Goal: Task Accomplishment & Management: Complete application form

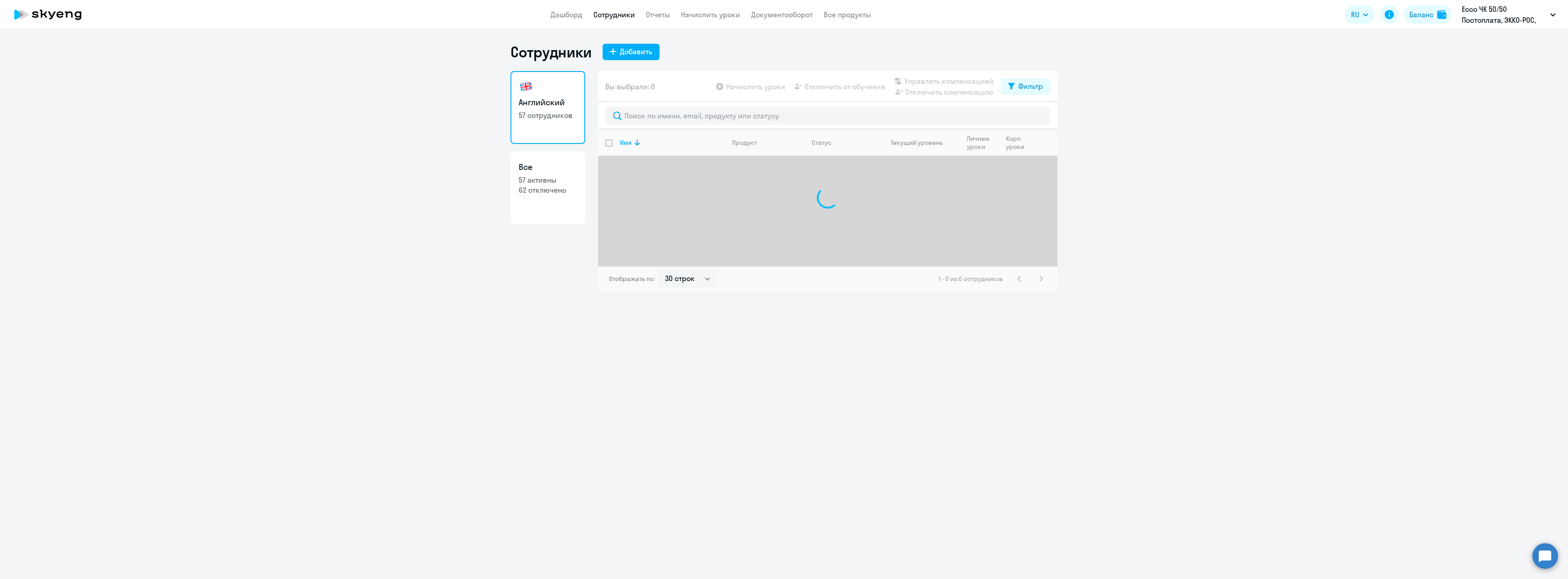
select select "30"
click at [620, 52] on div "Добавить" at bounding box center [635, 52] width 32 height 11
select select "english_adult_not_native_speaker"
select select "3"
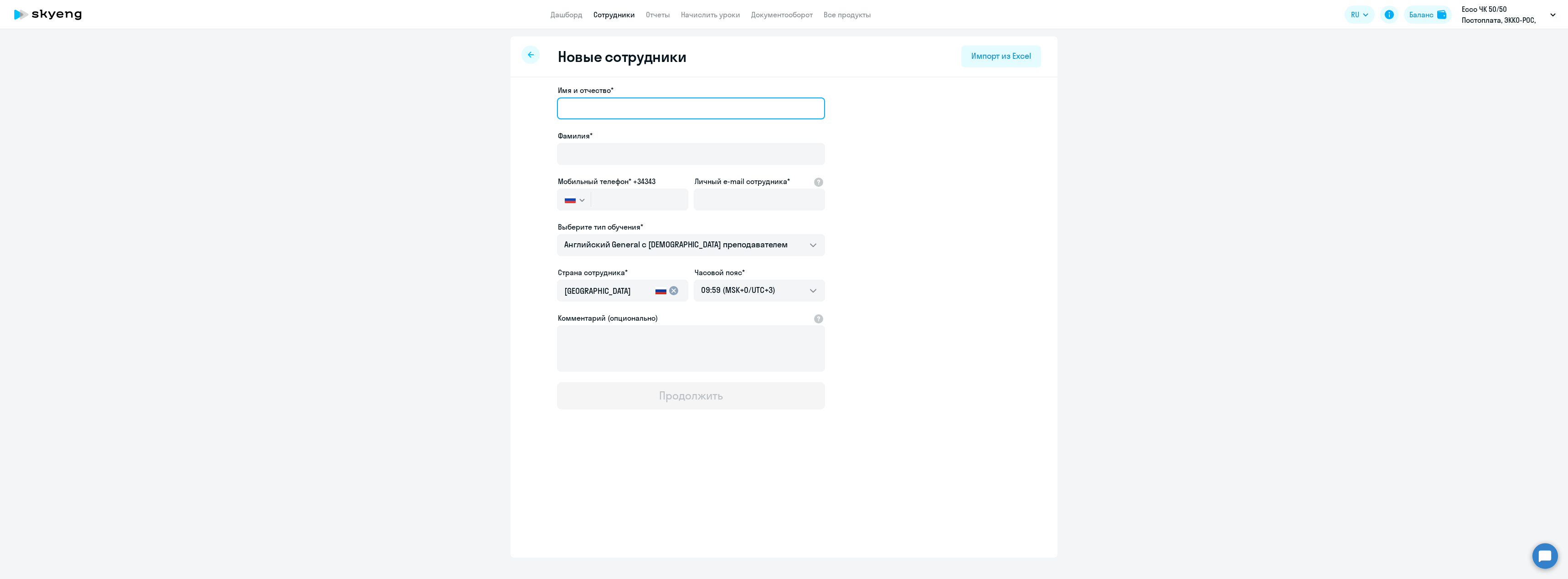
click at [597, 102] on input "Имя и отчество*" at bounding box center [691, 108] width 268 height 22
type input "Вероника"
type input "Таранда"
click at [607, 201] on input "text" at bounding box center [640, 199] width 97 height 22
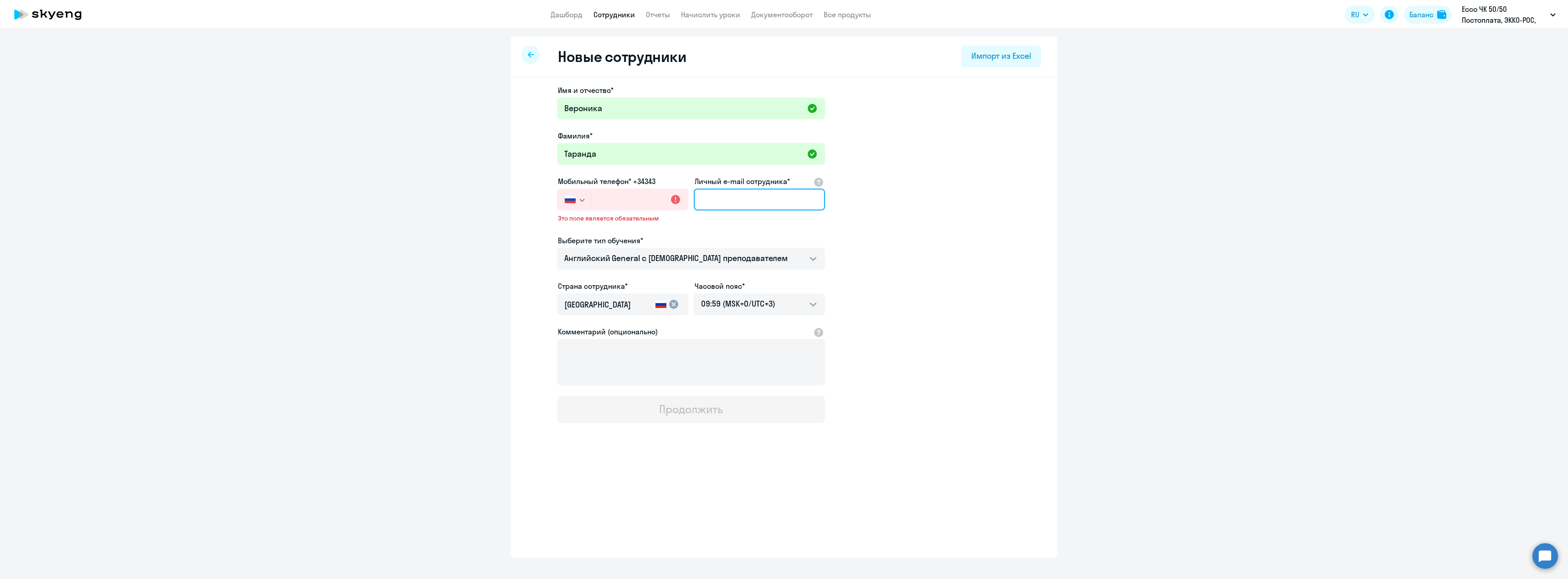
click at [710, 200] on input "Личный e-mail сотрудника*" at bounding box center [760, 199] width 131 height 22
paste input "[EMAIL_ADDRESS][DOMAIN_NAME]"
type input "[EMAIL_ADDRESS][DOMAIN_NAME]"
click at [643, 197] on input "text" at bounding box center [640, 199] width 97 height 22
paste input "[PHONE_NUMBER]"
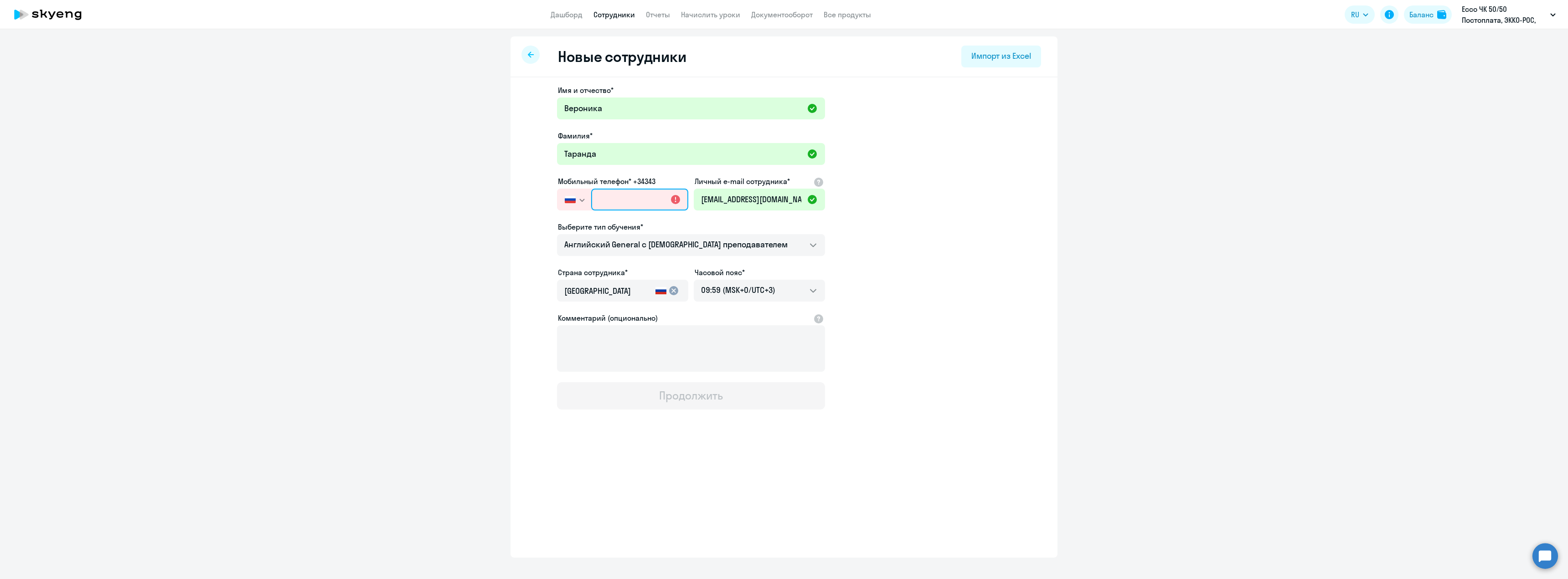
type input "[PHONE_NUMBER]"
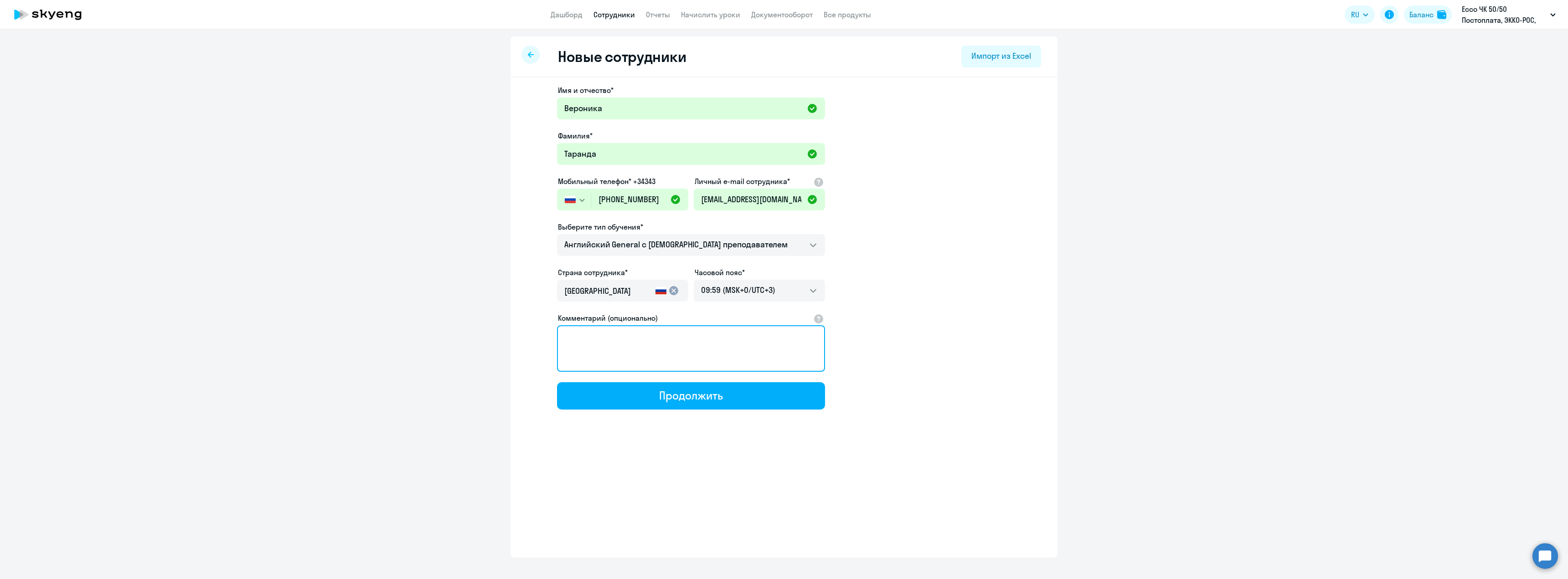
click at [627, 342] on textarea "Комментарий (опционально)" at bounding box center [691, 348] width 268 height 46
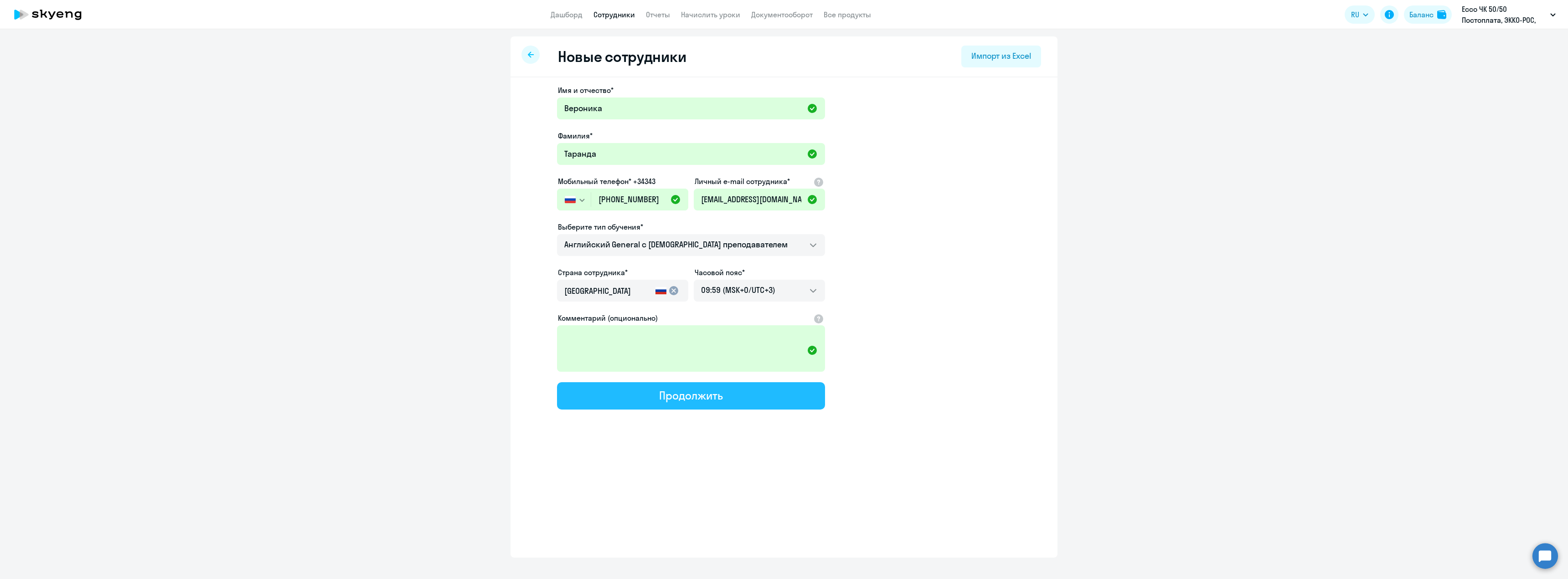
click at [640, 395] on button "Продолжить" at bounding box center [691, 395] width 268 height 27
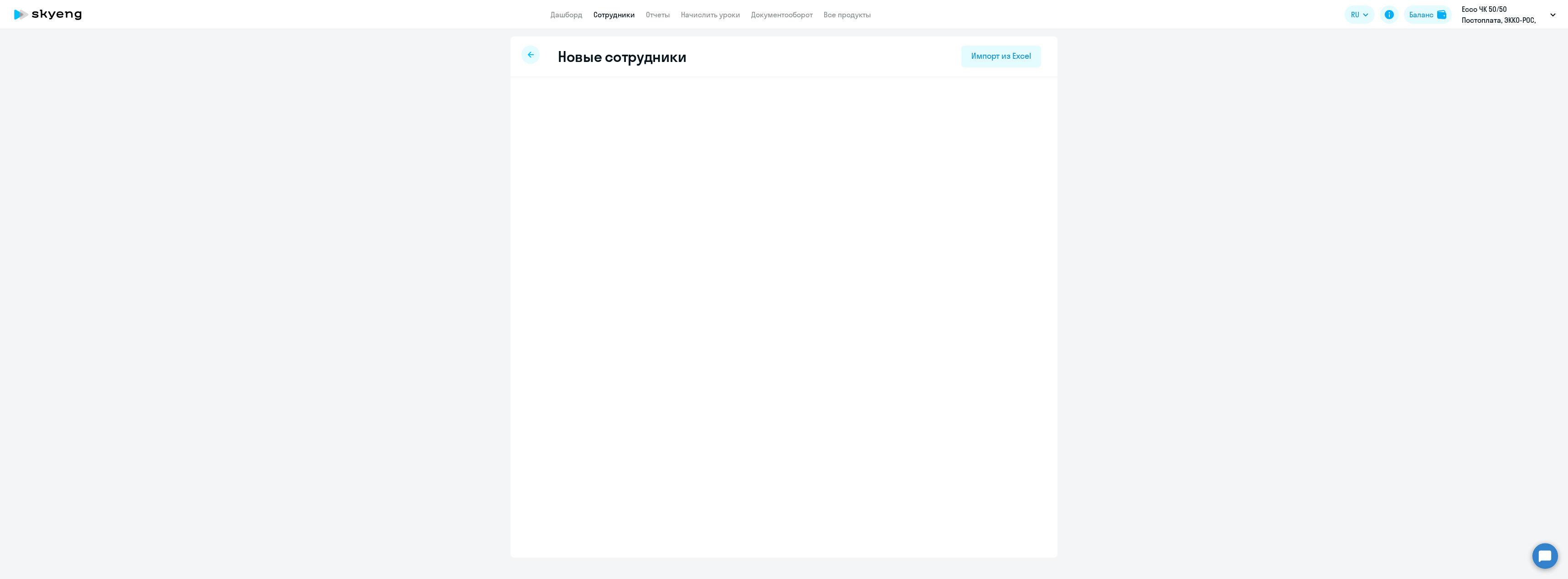
select select "english_adult_not_native_speaker"
select select "3"
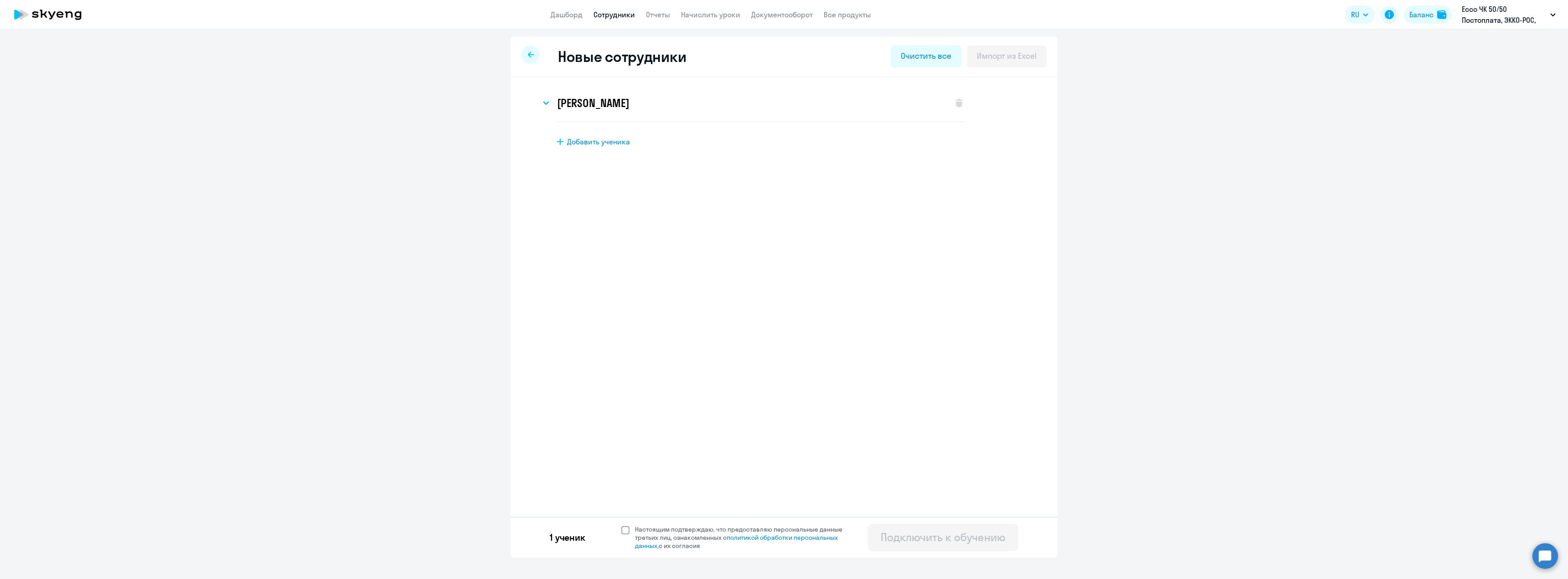
click at [625, 532] on span at bounding box center [625, 530] width 8 height 8
click at [621, 525] on input "Настоящим подтверждаю, что предоставляю персональные данные третьих лиц, ознако…" at bounding box center [621, 525] width 1 height 1
checkbox input "true"
click at [941, 541] on div "Подключить к обучению" at bounding box center [943, 537] width 125 height 15
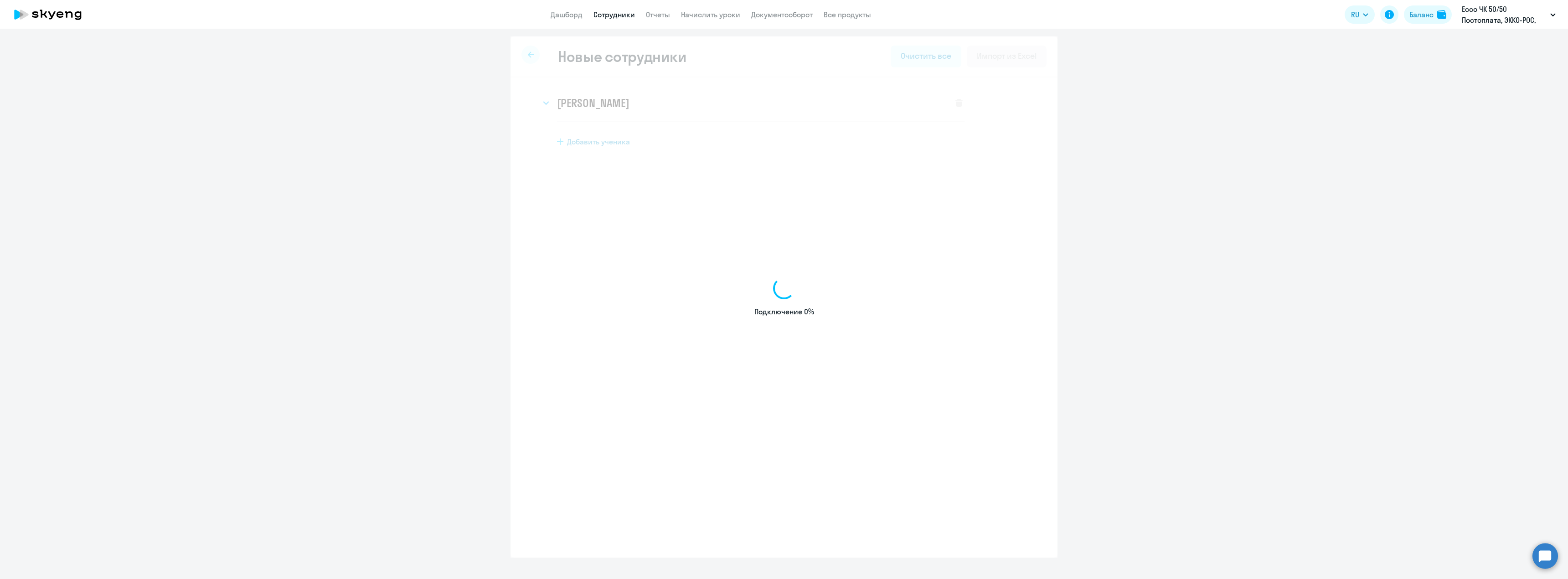
select select "english_adult_not_native_speaker"
select select "3"
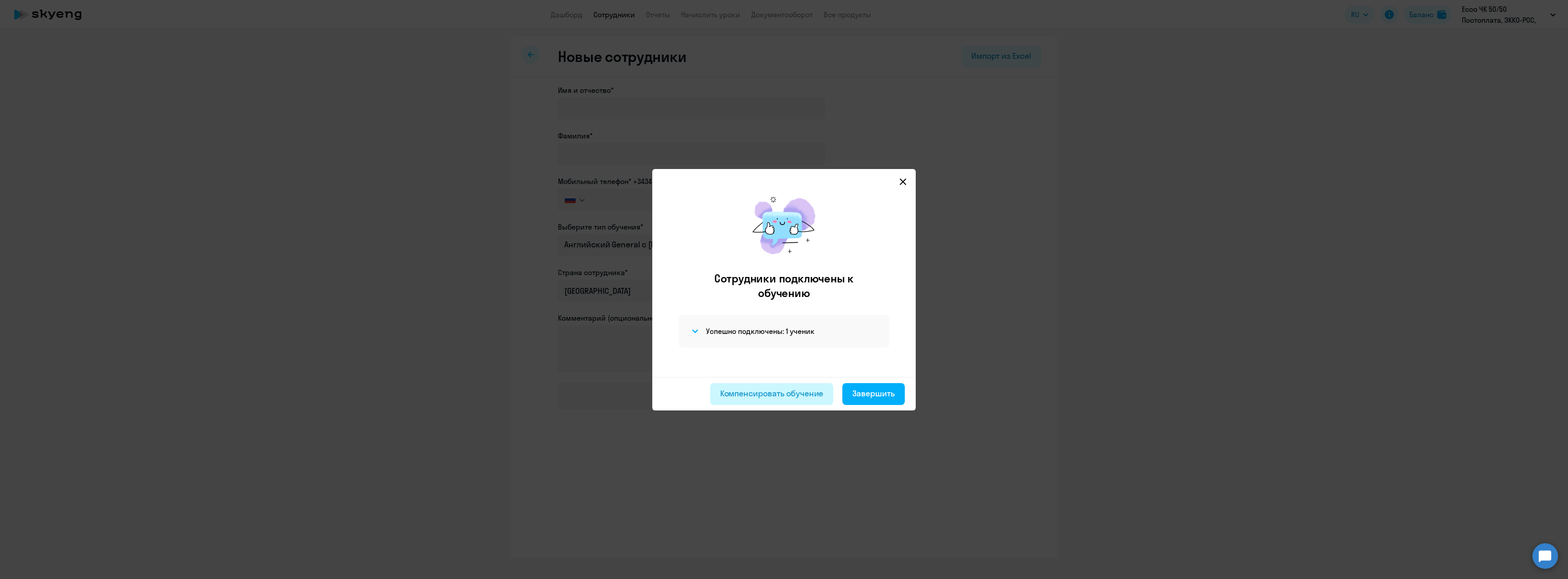
click at [780, 392] on div "Компенсировать обучение" at bounding box center [772, 393] width 103 height 12
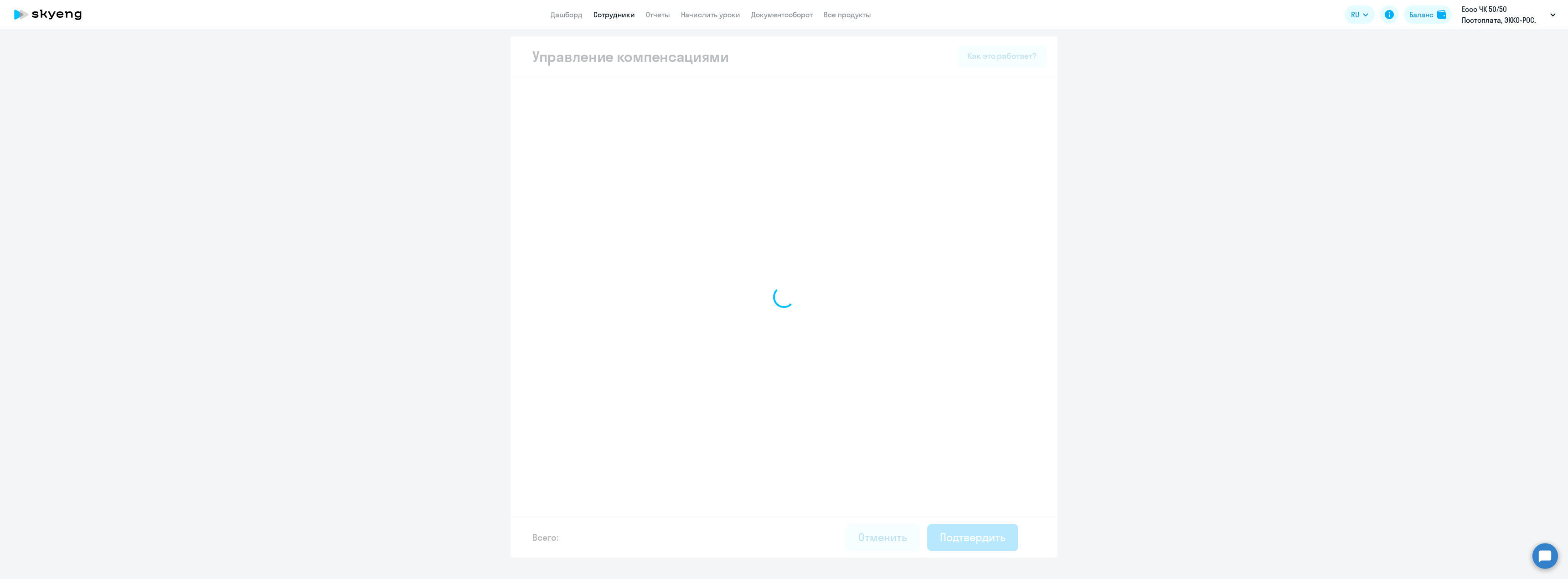
select select "MONTHLY"
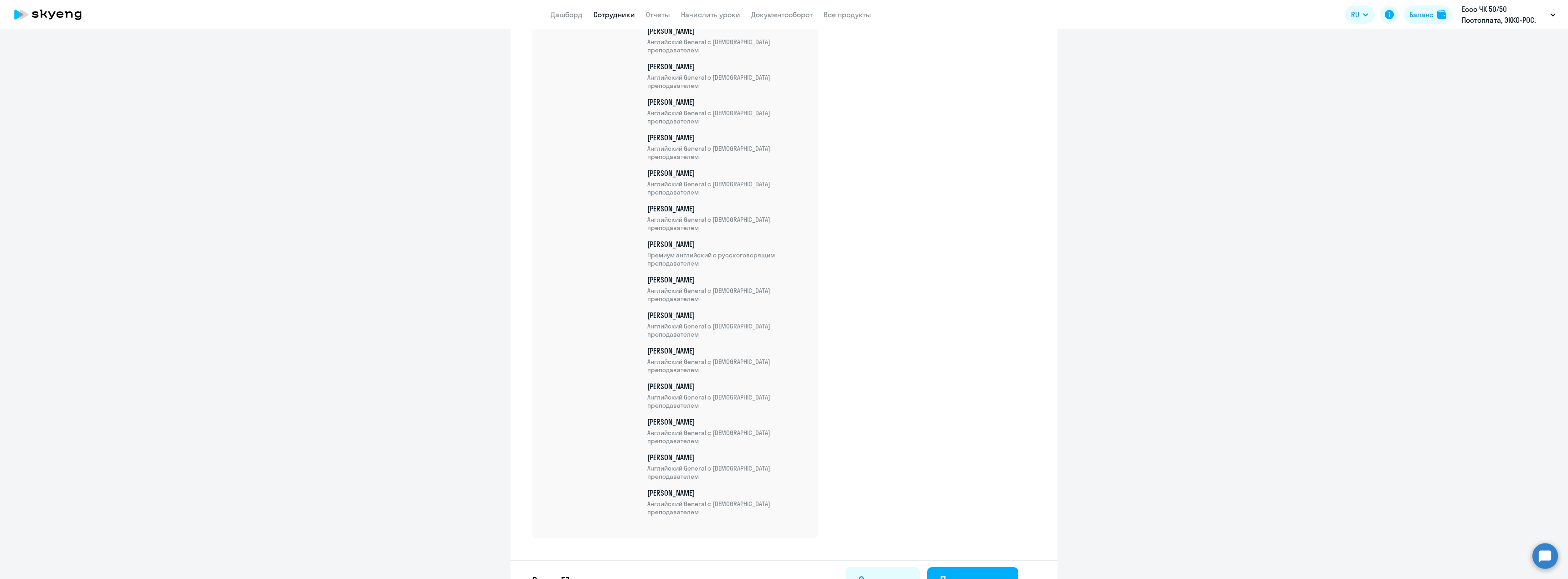
scroll to position [1860, 0]
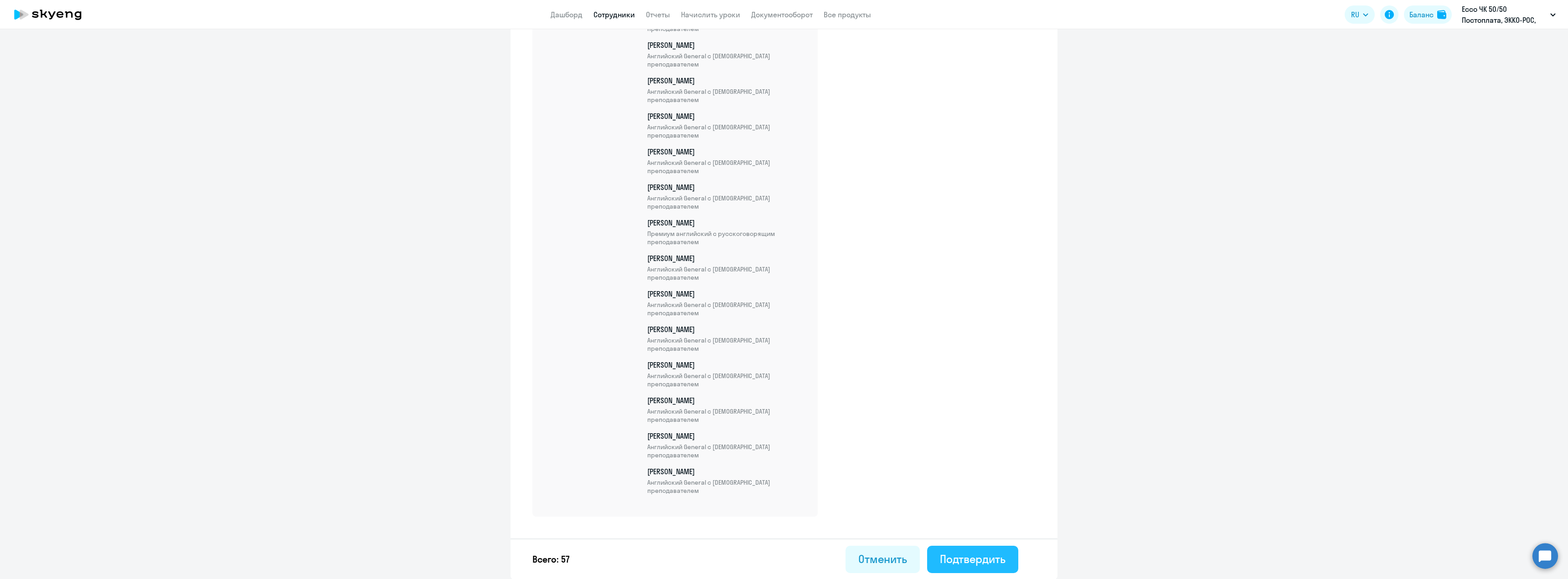
click at [950, 557] on div "Подтвердить" at bounding box center [973, 559] width 66 height 15
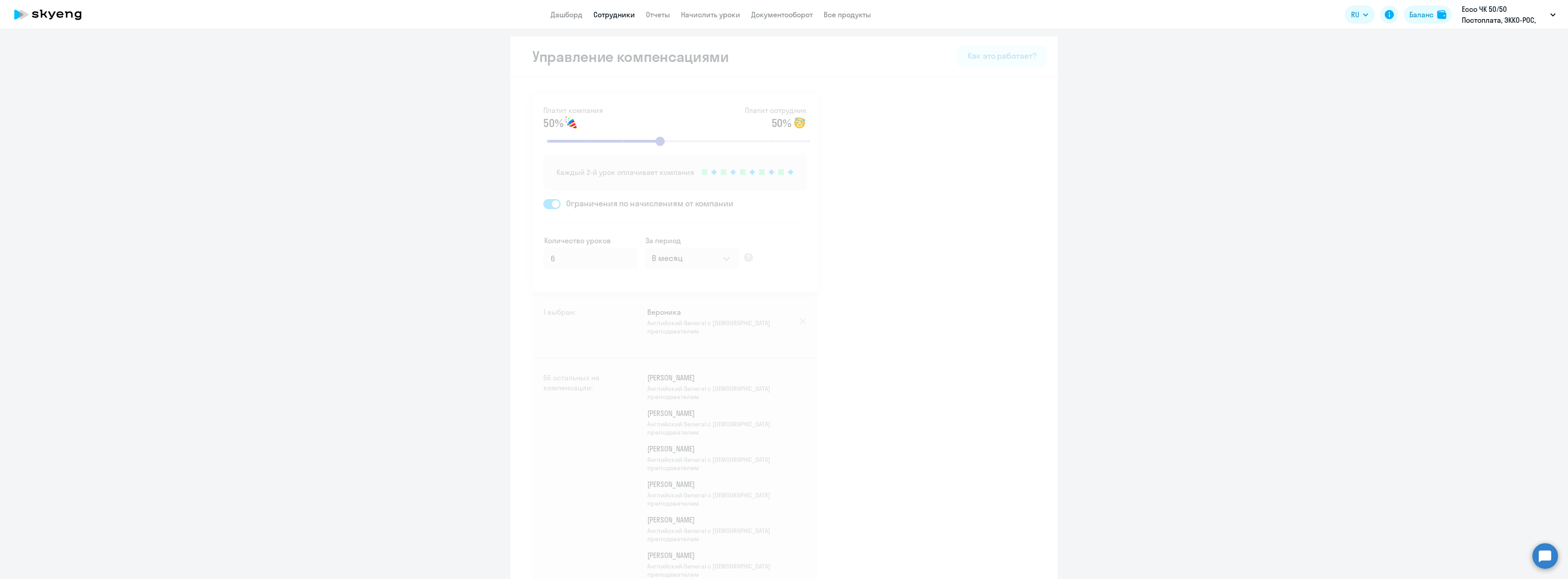
select select "30"
